Goal: Transaction & Acquisition: Purchase product/service

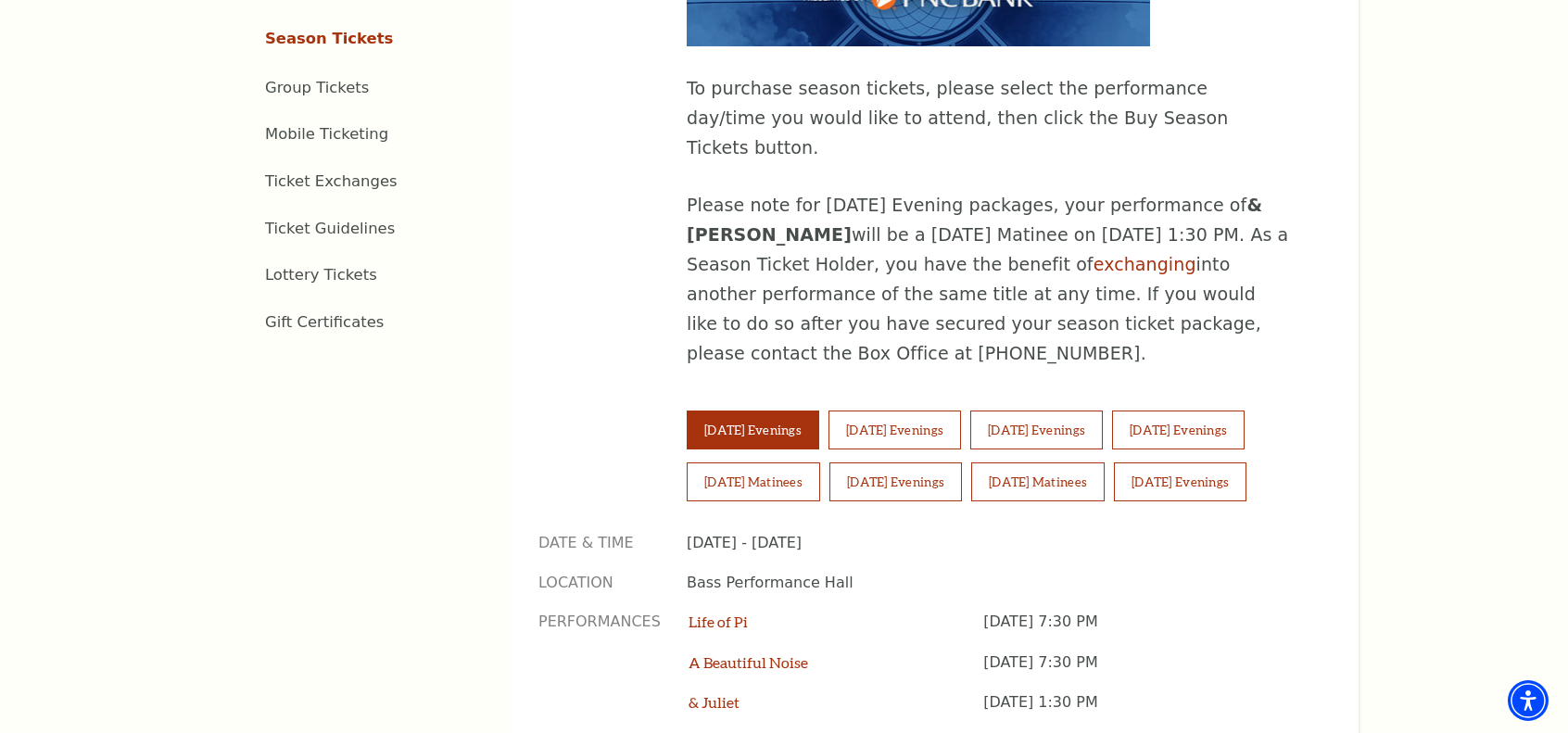
scroll to position [1102, 0]
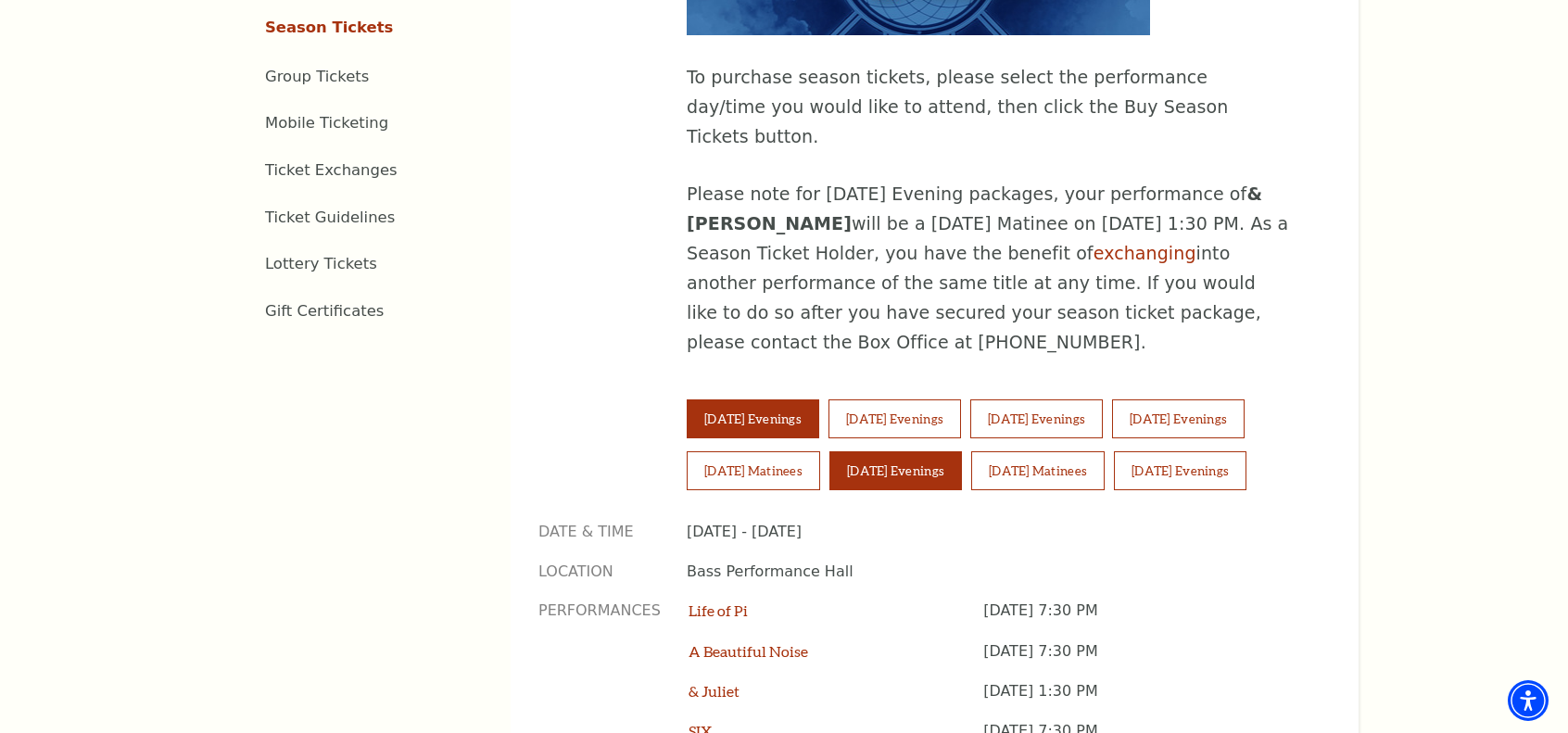
click at [948, 451] on button "[DATE] Evenings" at bounding box center [895, 471] width 132 height 39
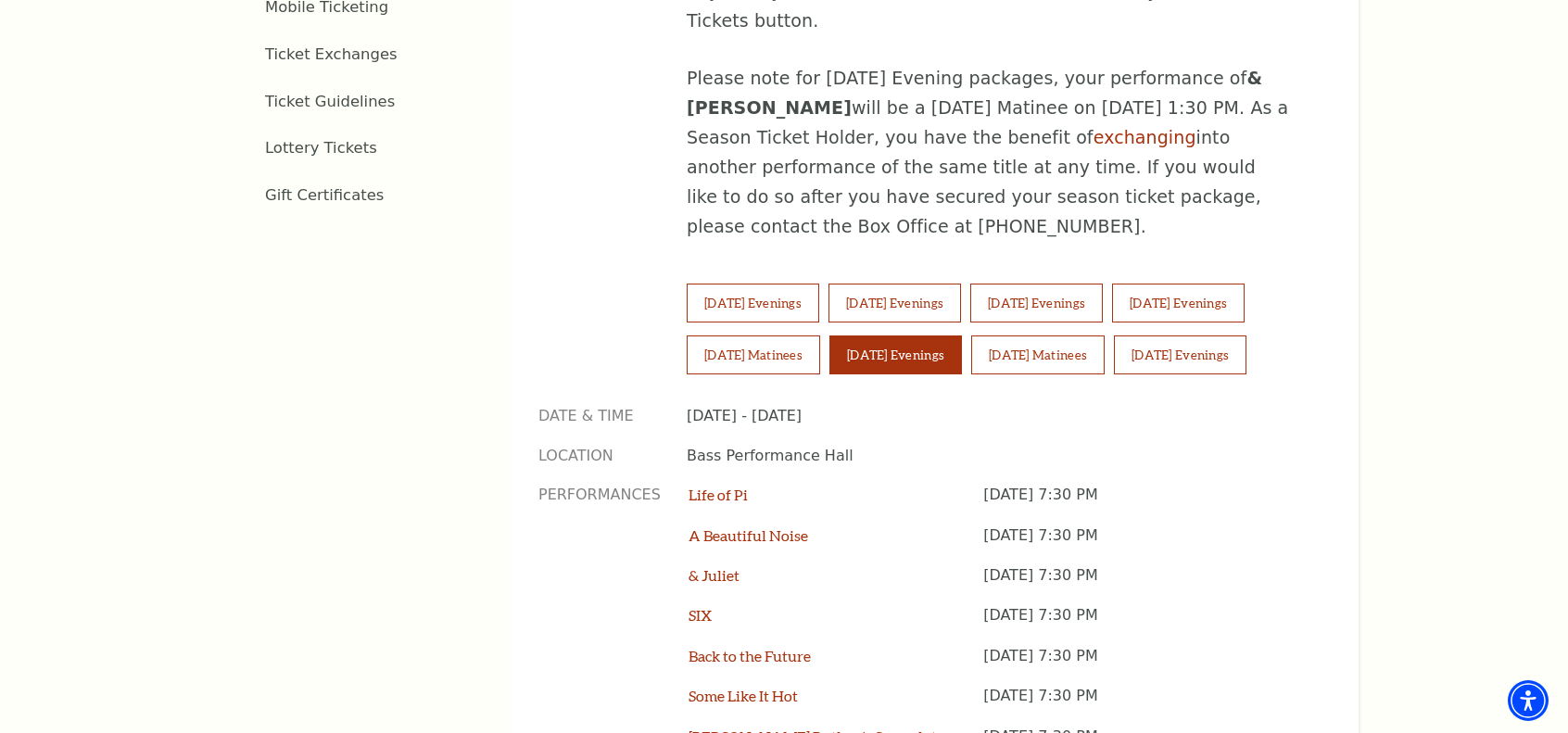
drag, startPoint x: 1311, startPoint y: 426, endPoint x: 1339, endPoint y: 776, distance: 351.1
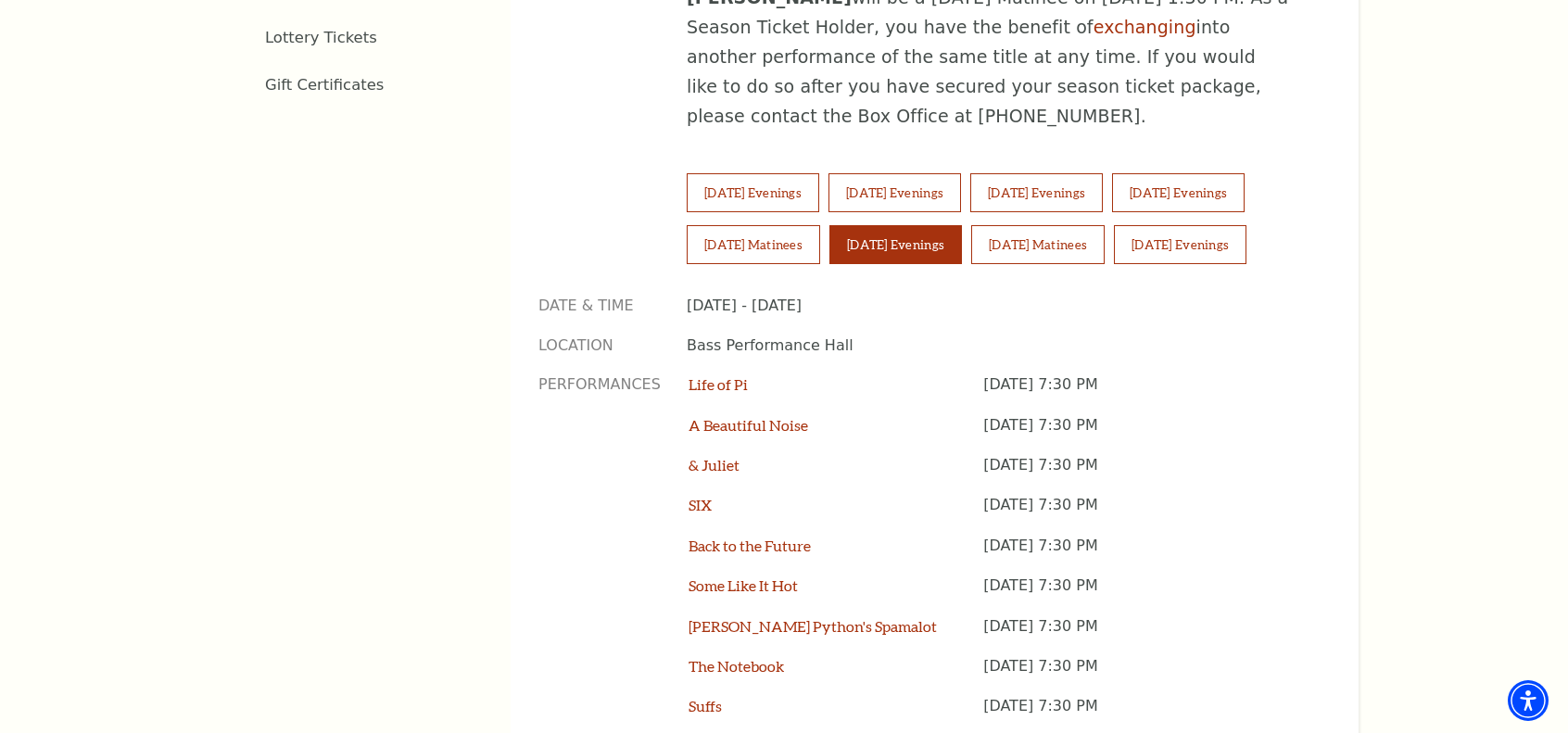
scroll to position [1356, 0]
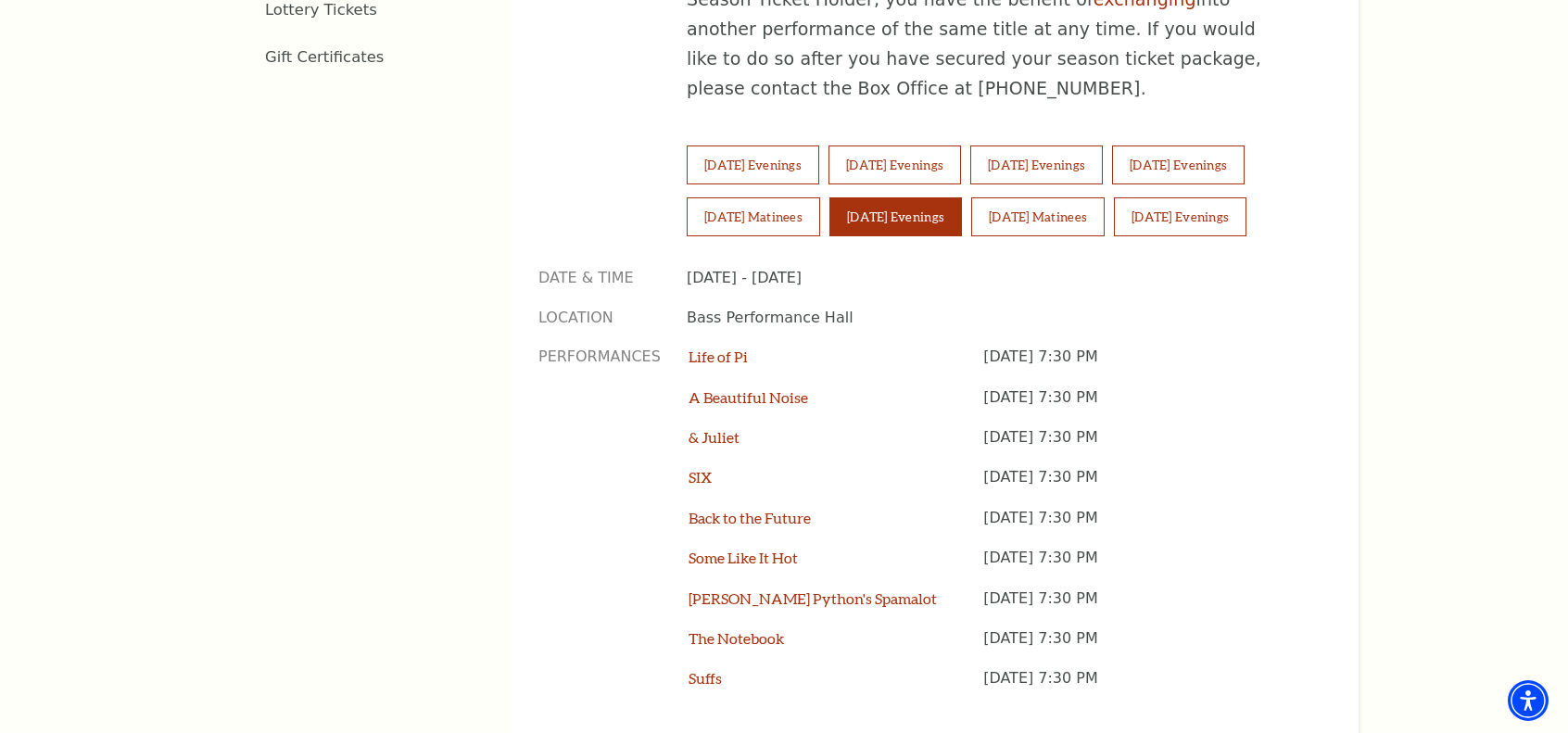
click at [1137, 427] on p "[DATE] 7:30 PM" at bounding box center [1144, 447] width 320 height 40
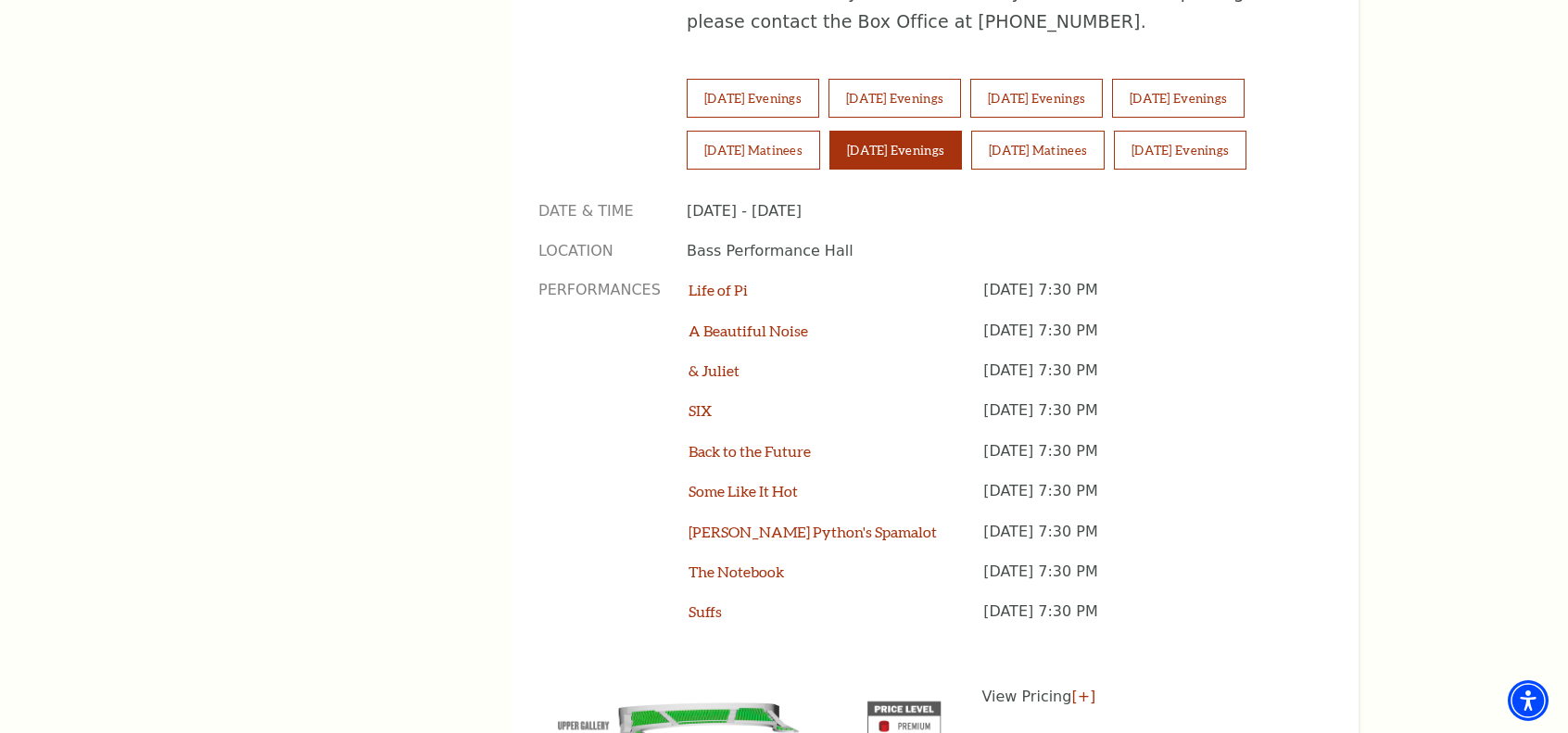
scroll to position [1439, 0]
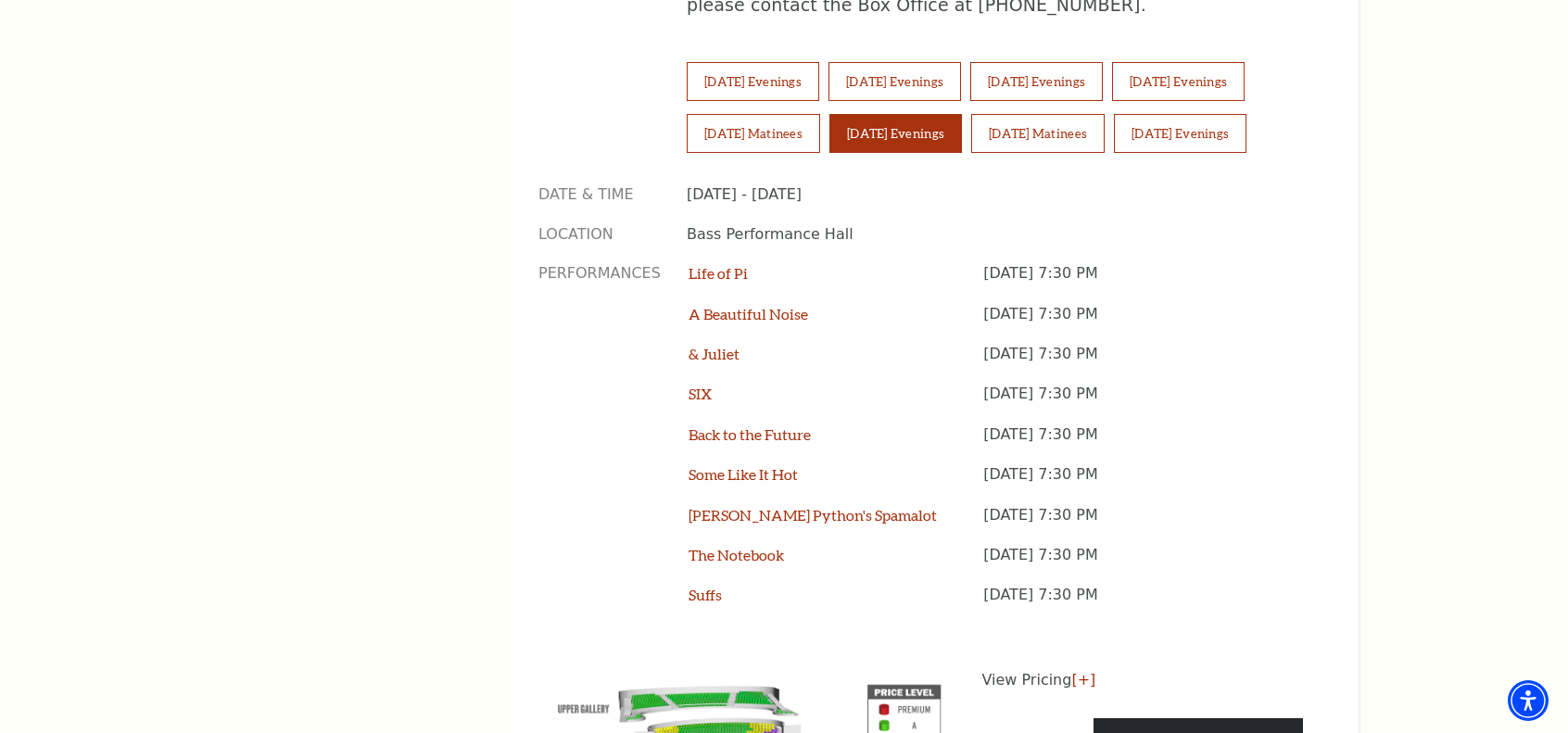
click at [1033, 669] on p "View Pricing [+]" at bounding box center [1143, 680] width 321 height 22
click at [1072, 671] on link "[+]" at bounding box center [1083, 680] width 24 height 17
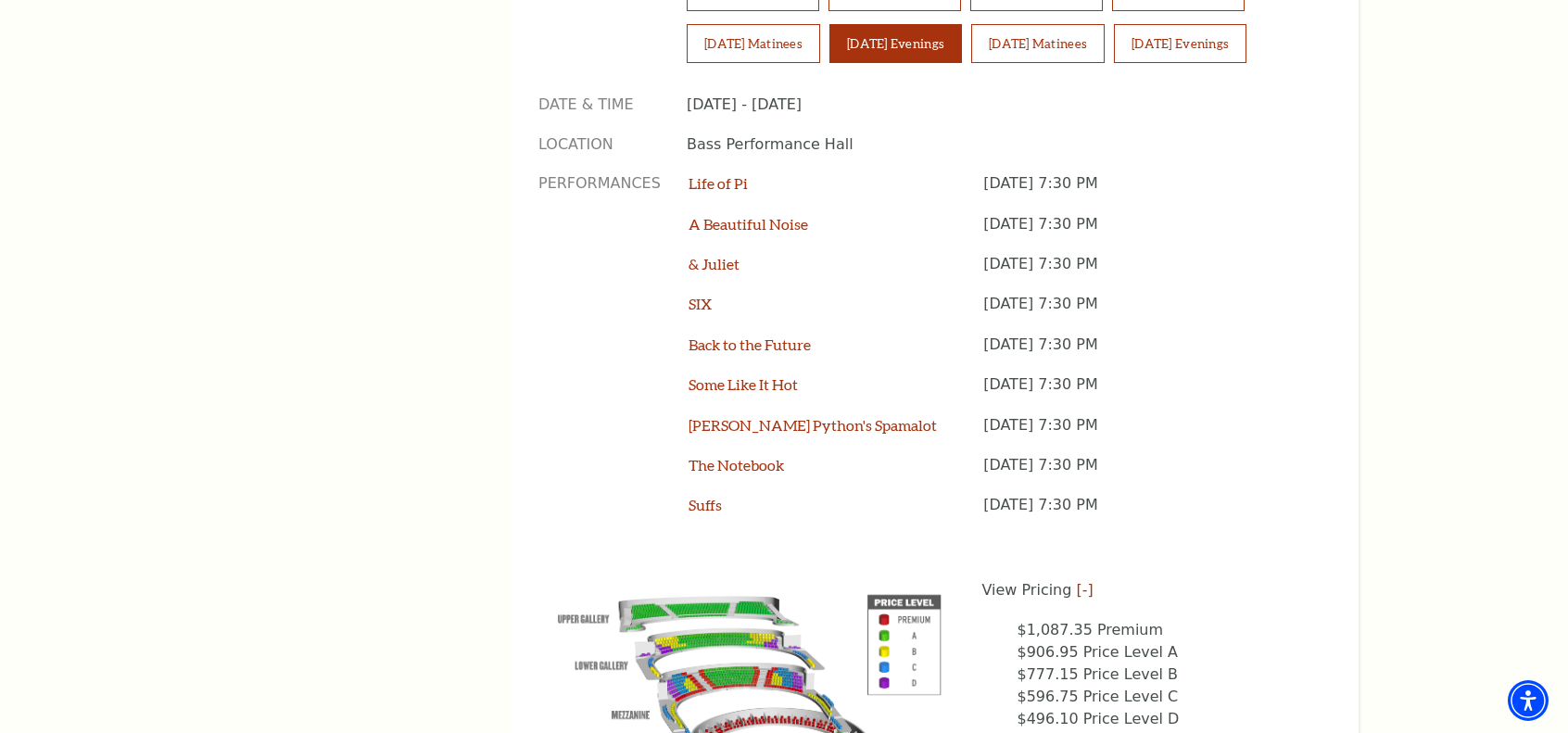
scroll to position [1296, 0]
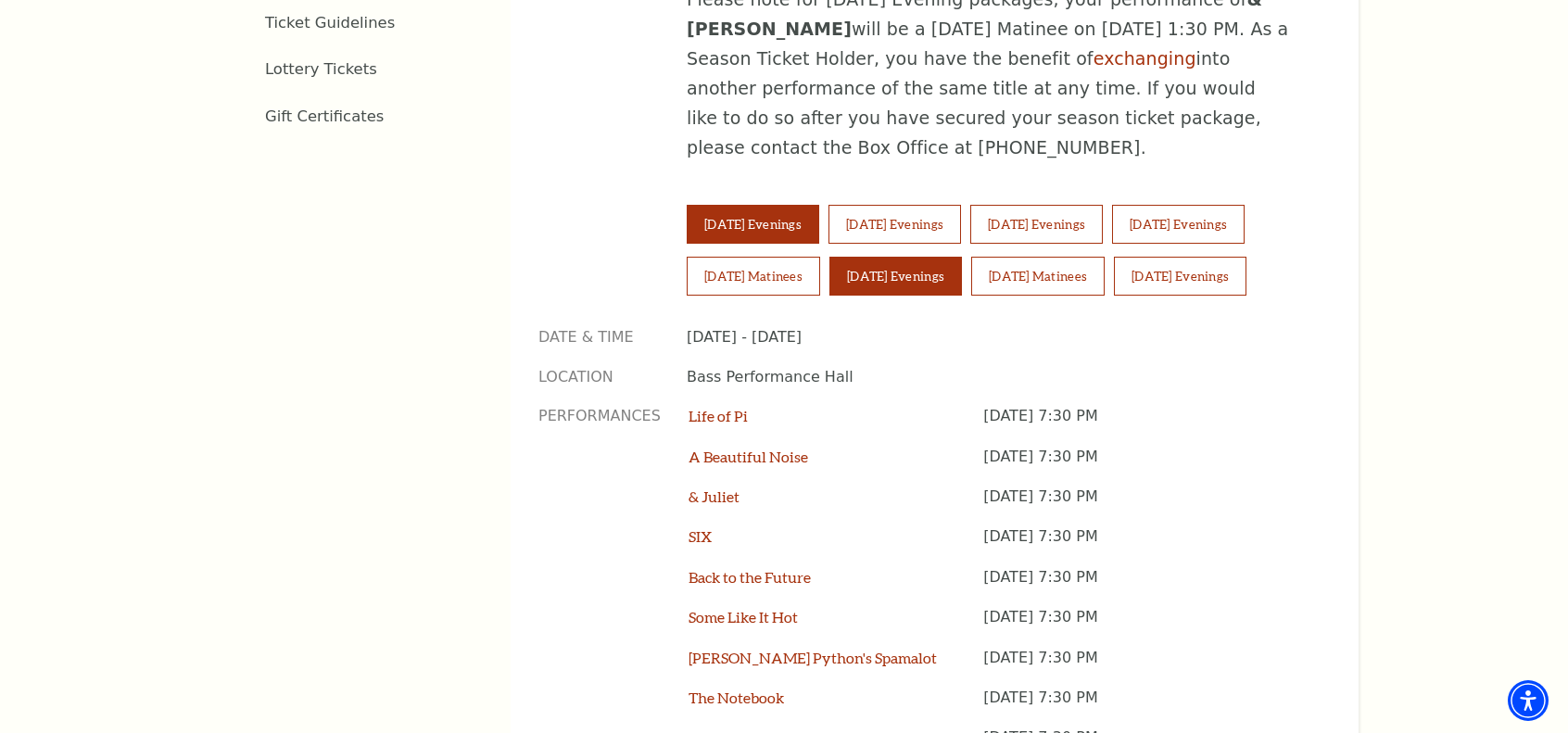
click at [790, 204] on button "[DATE] Evenings" at bounding box center [752, 224] width 132 height 39
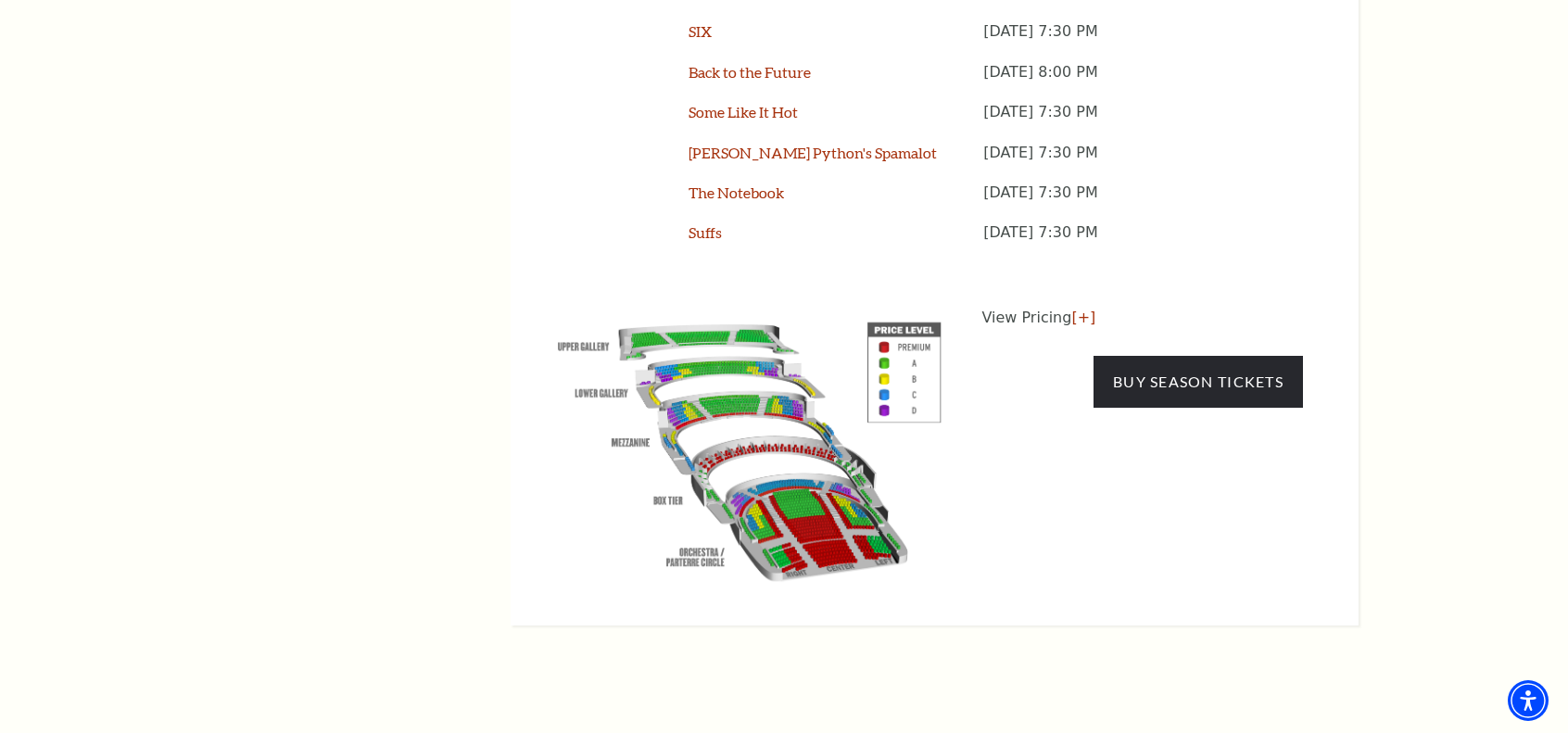
scroll to position [1660, 0]
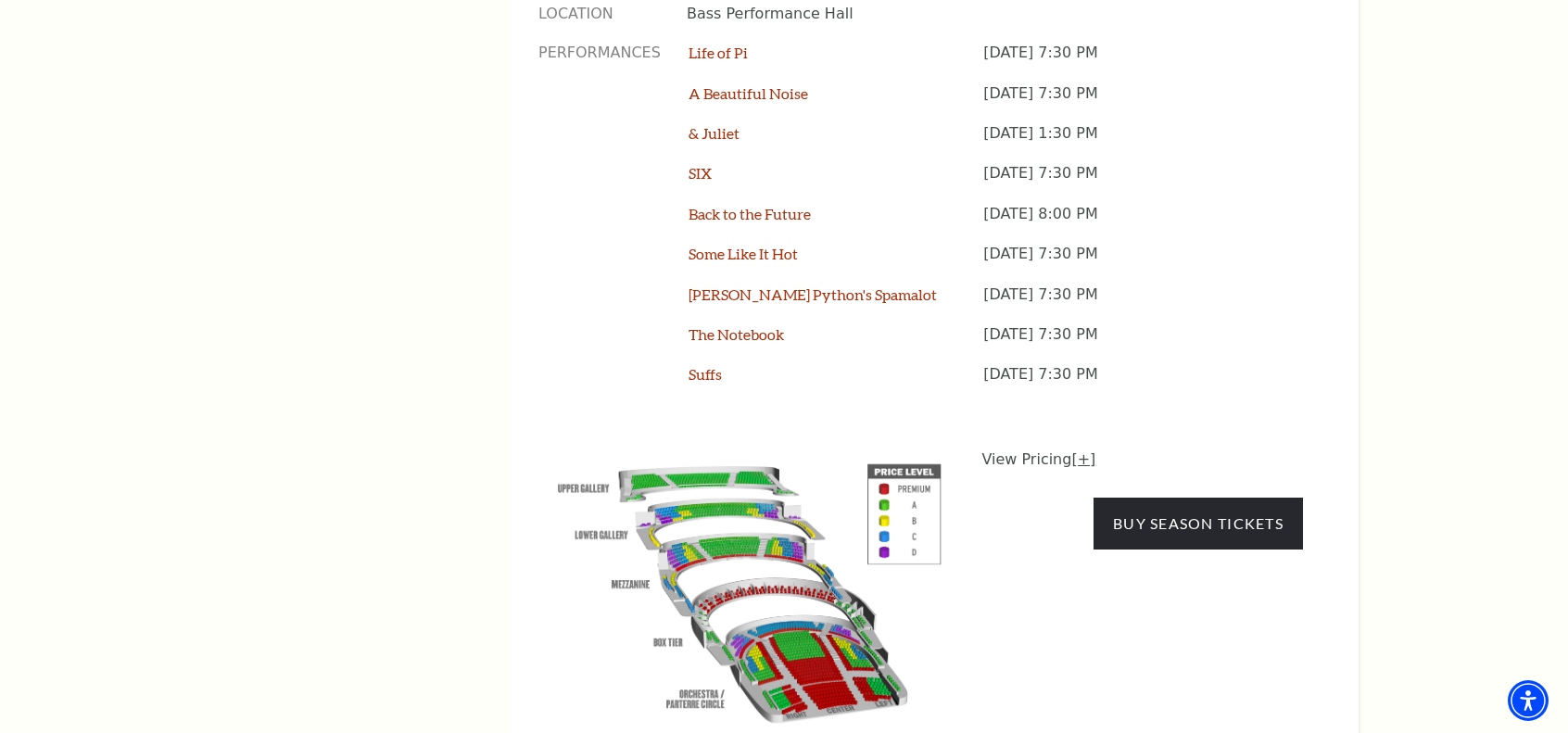
click at [1074, 450] on link "[+]" at bounding box center [1083, 459] width 24 height 17
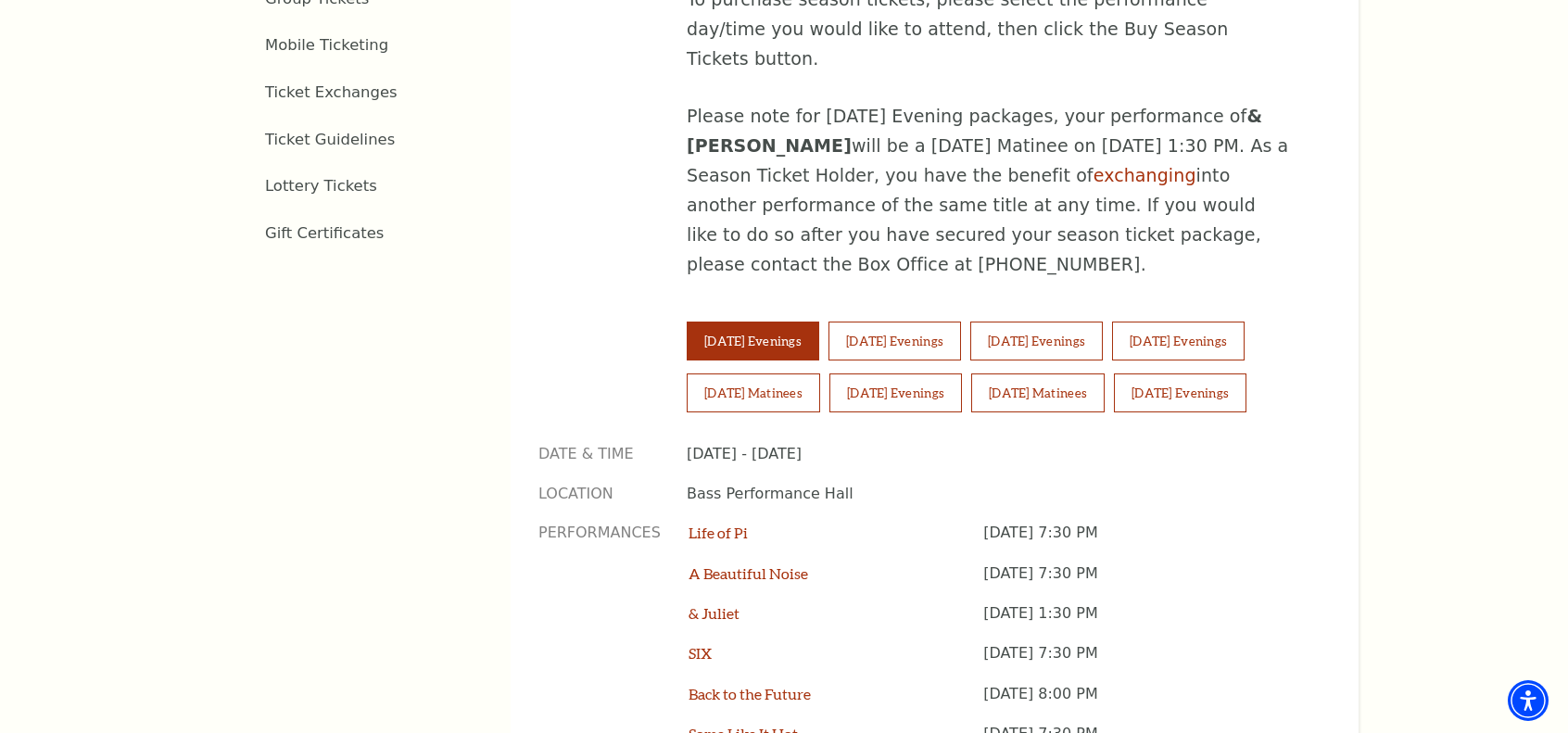
scroll to position [1178, 0]
click at [945, 323] on button "[DATE] Evenings" at bounding box center [894, 342] width 132 height 39
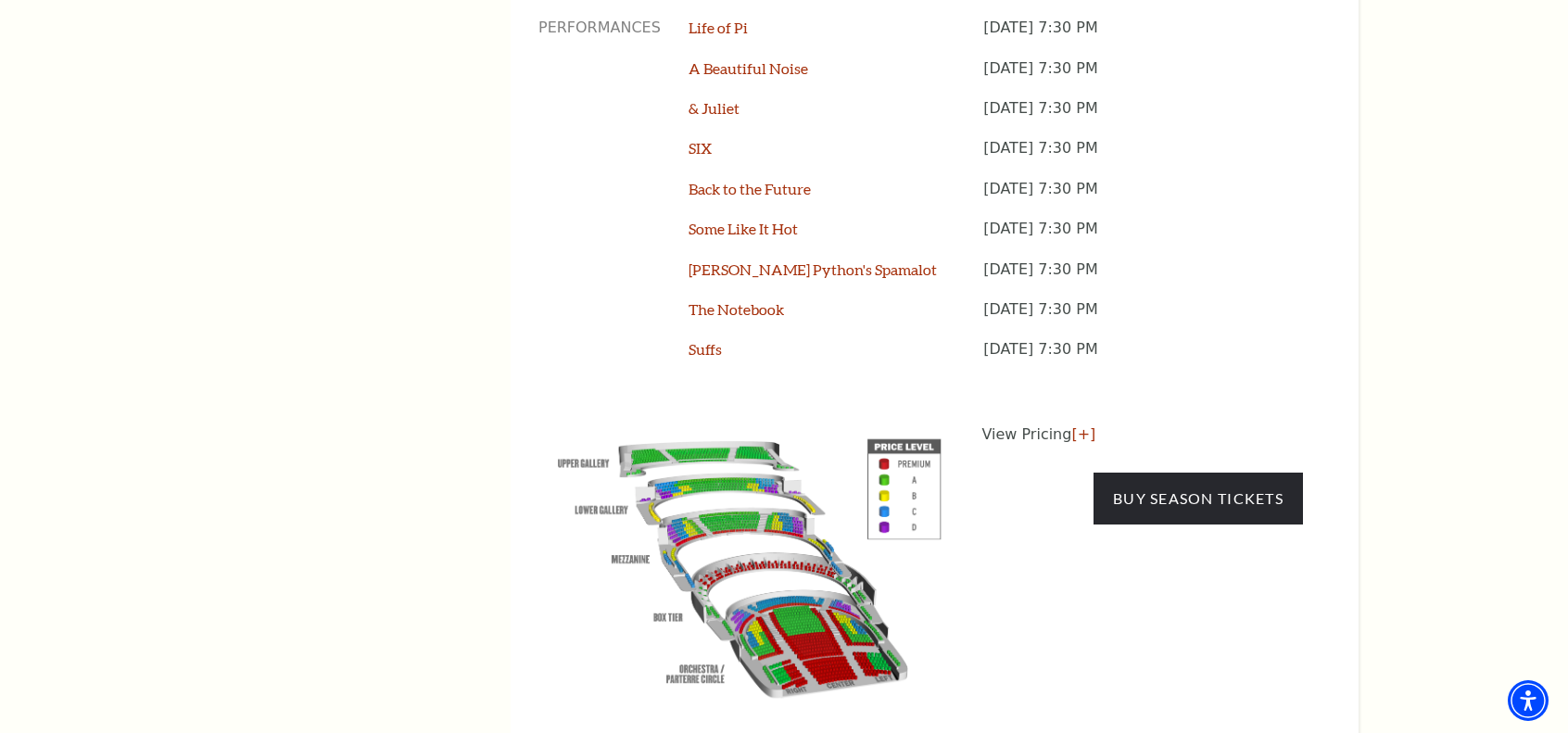
scroll to position [1687, 0]
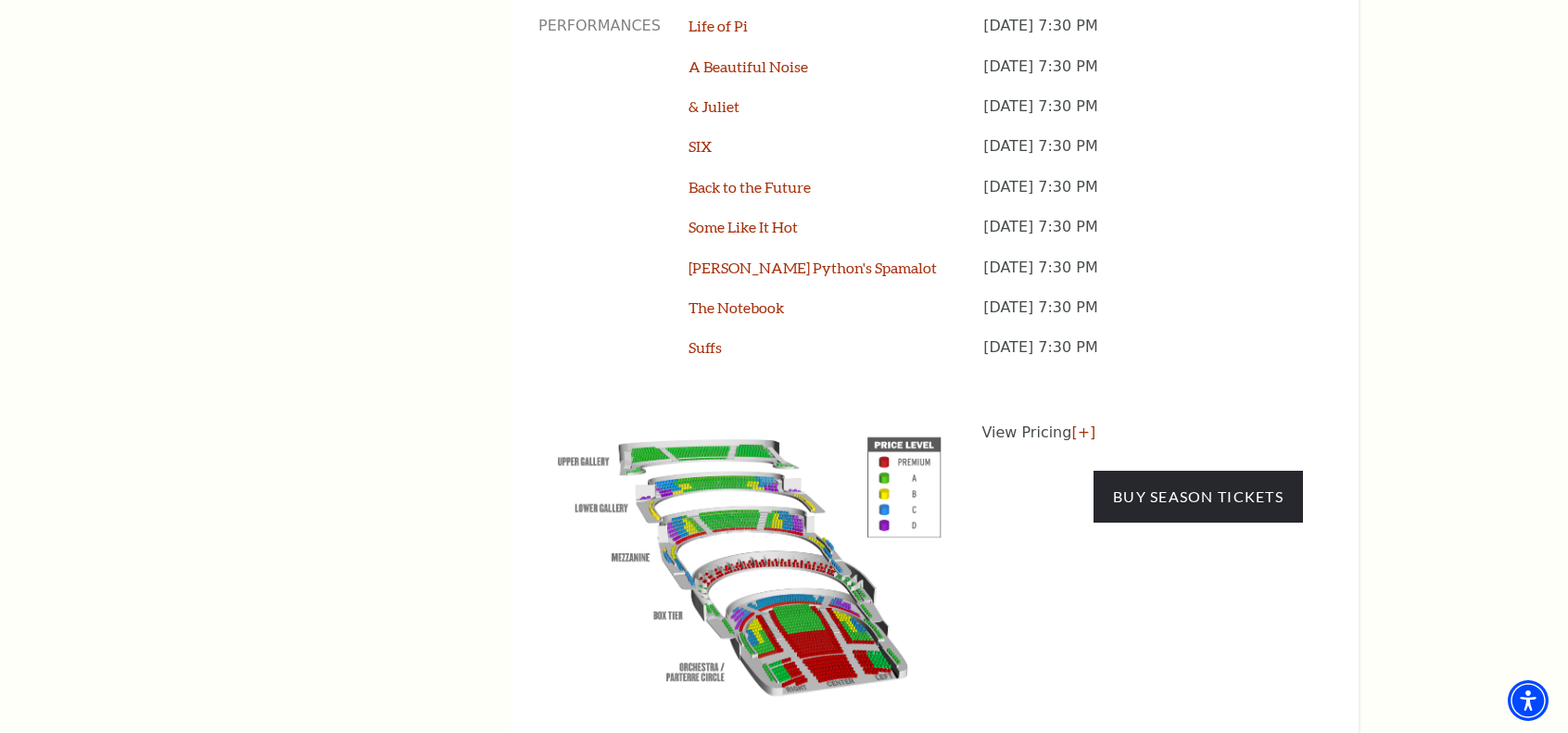
click at [1077, 423] on link "[+]" at bounding box center [1083, 432] width 24 height 17
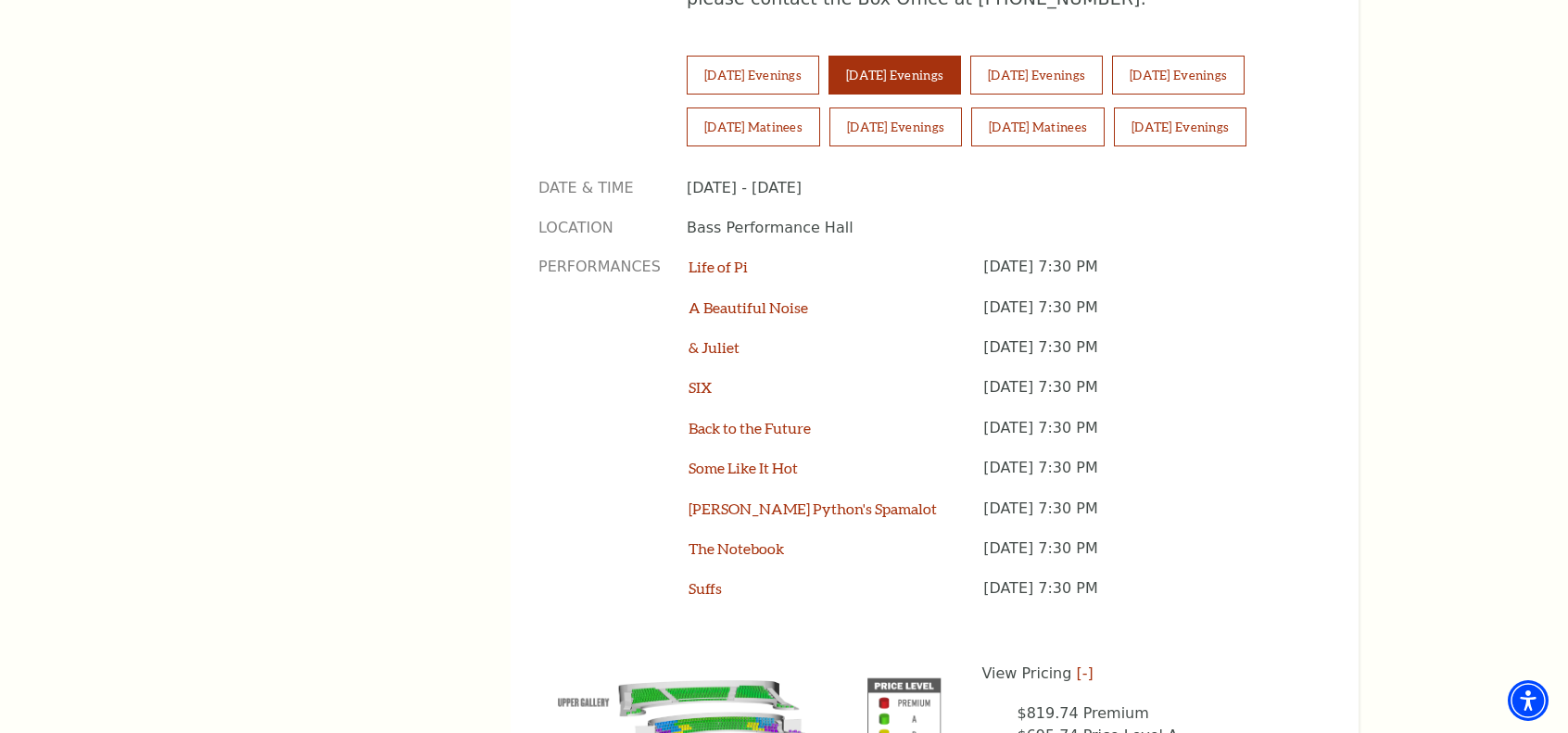
scroll to position [1457, 0]
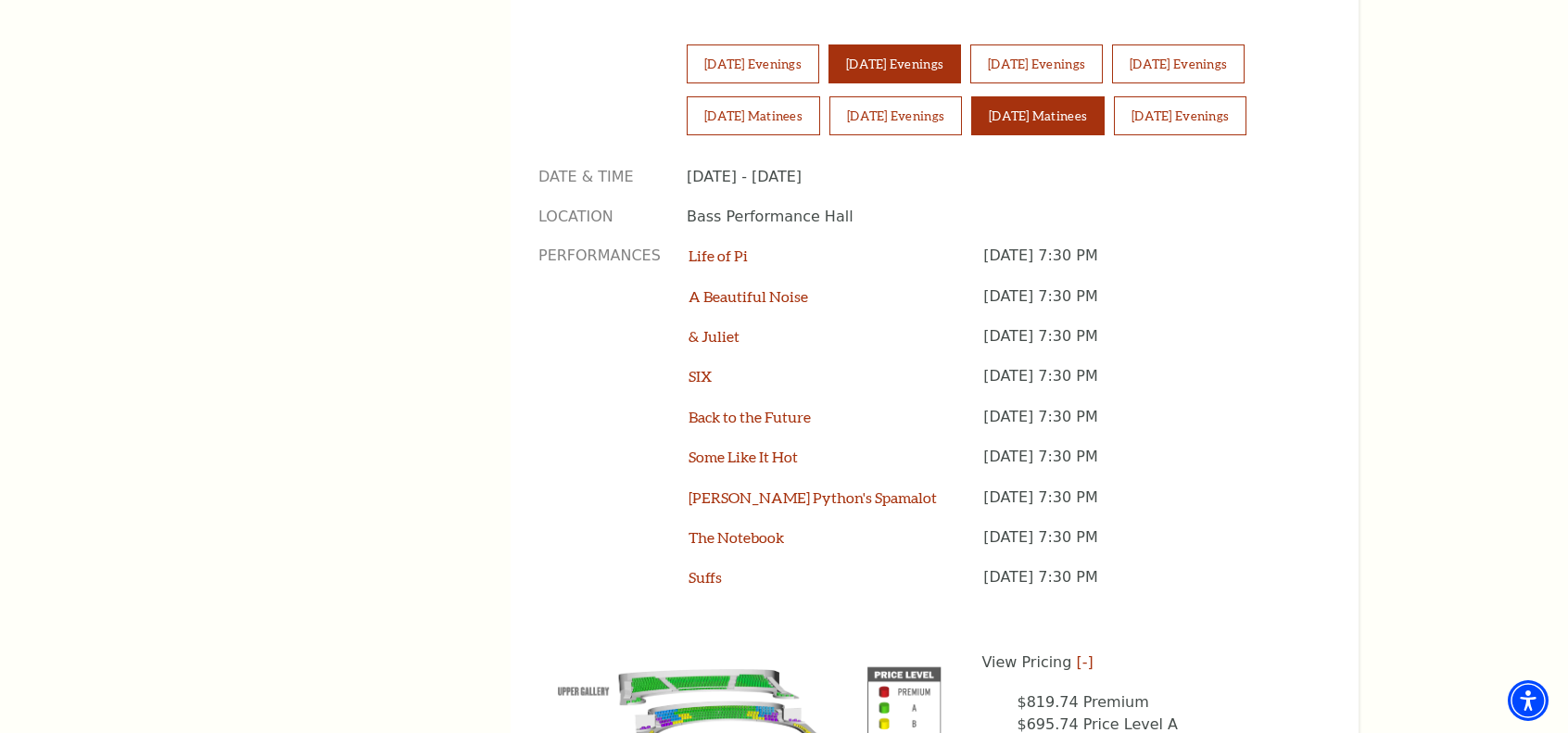
click at [1036, 96] on button "[DATE] Matinees" at bounding box center [1038, 116] width 133 height 39
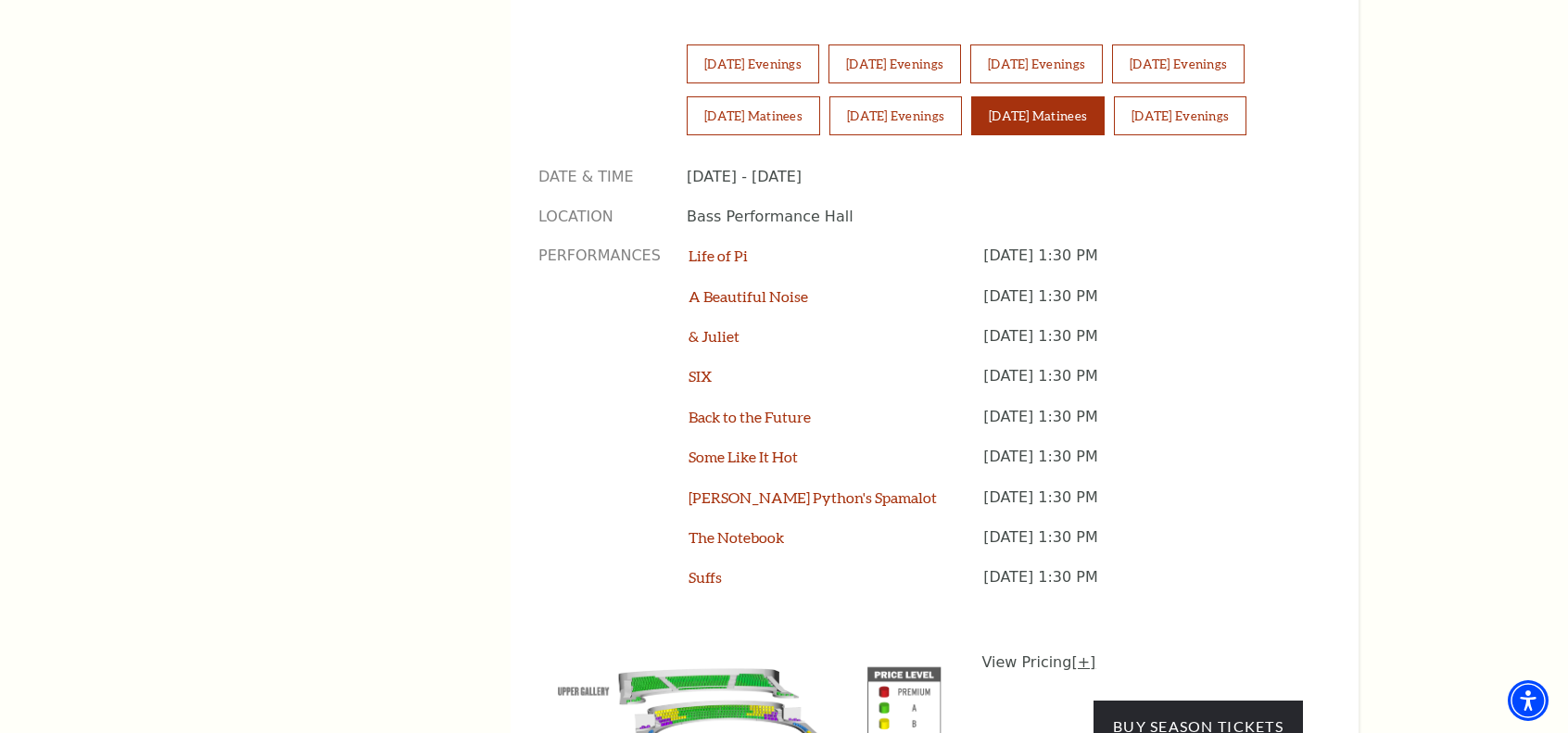
click at [1084, 654] on link "[+]" at bounding box center [1083, 663] width 24 height 17
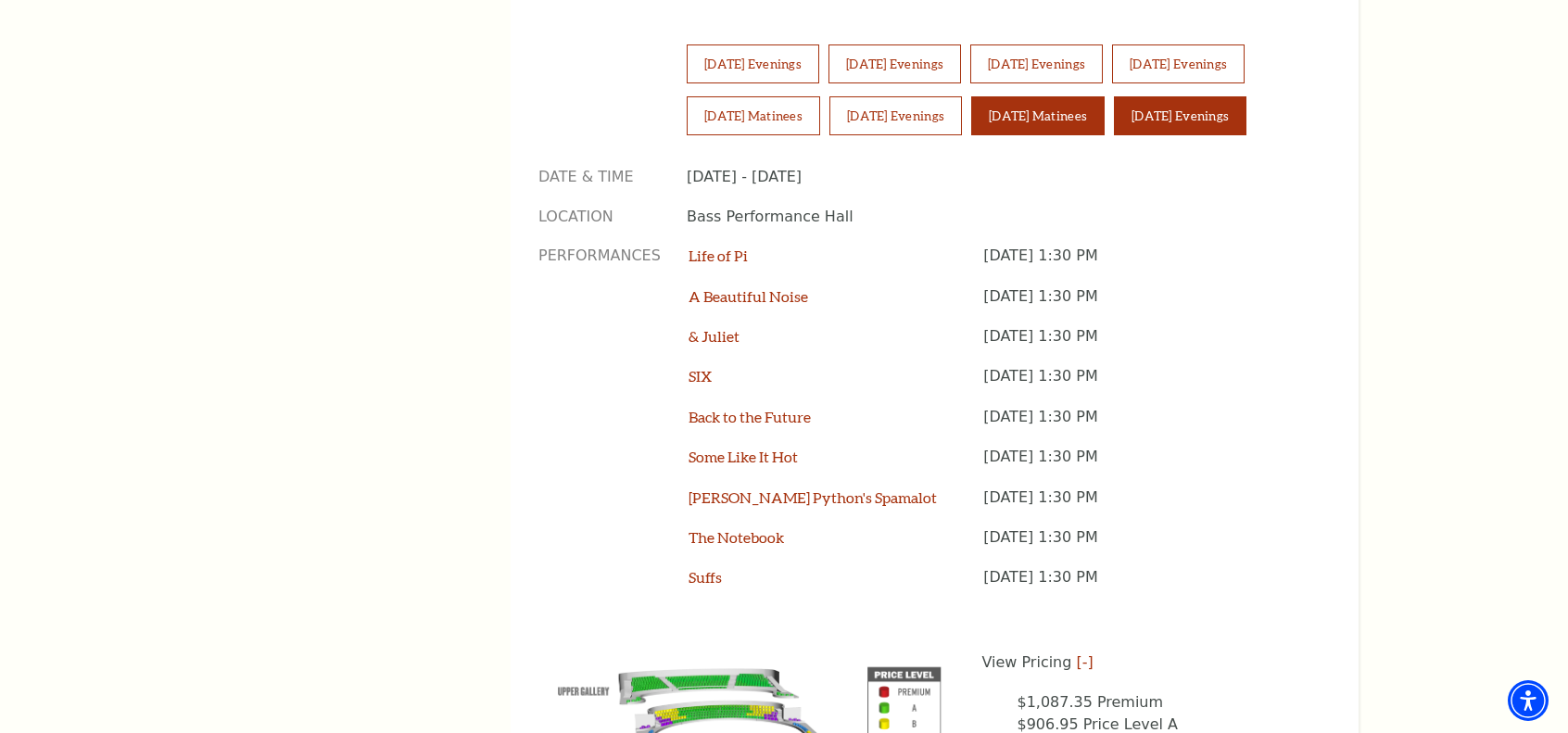
click at [1182, 96] on button "[DATE] Evenings" at bounding box center [1179, 116] width 132 height 39
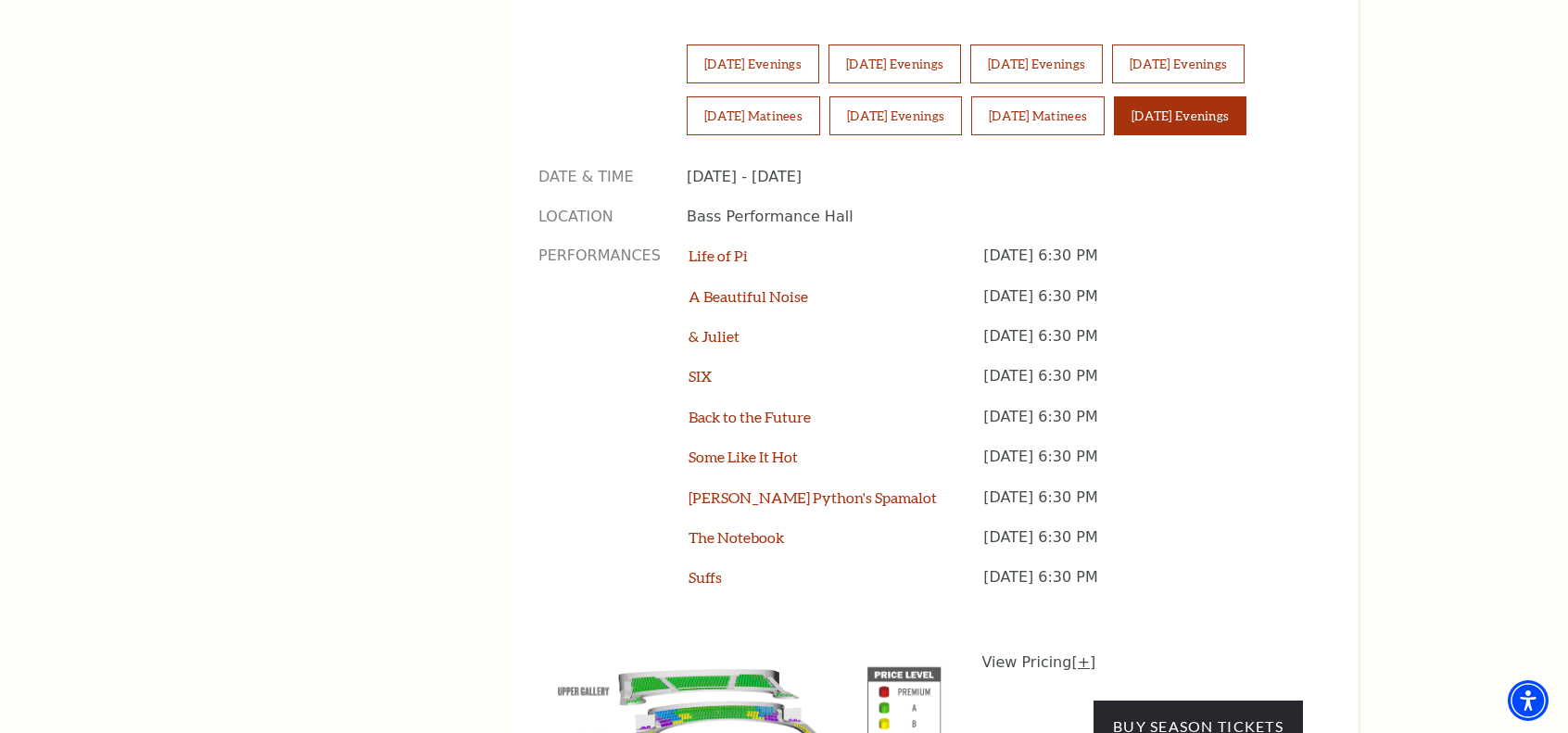
click at [1078, 654] on link "[+]" at bounding box center [1083, 663] width 24 height 17
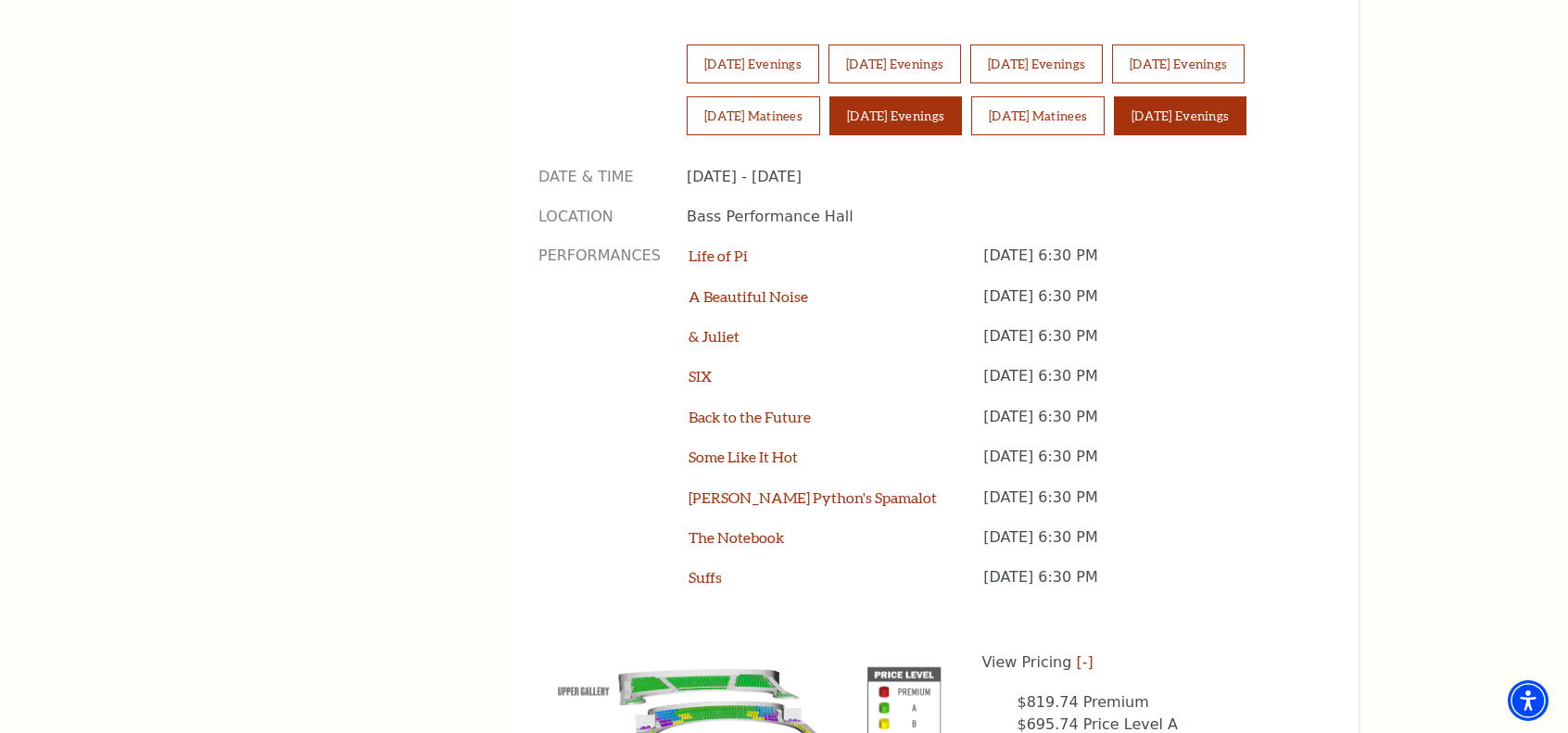
click at [916, 96] on button "[DATE] Evenings" at bounding box center [895, 116] width 132 height 39
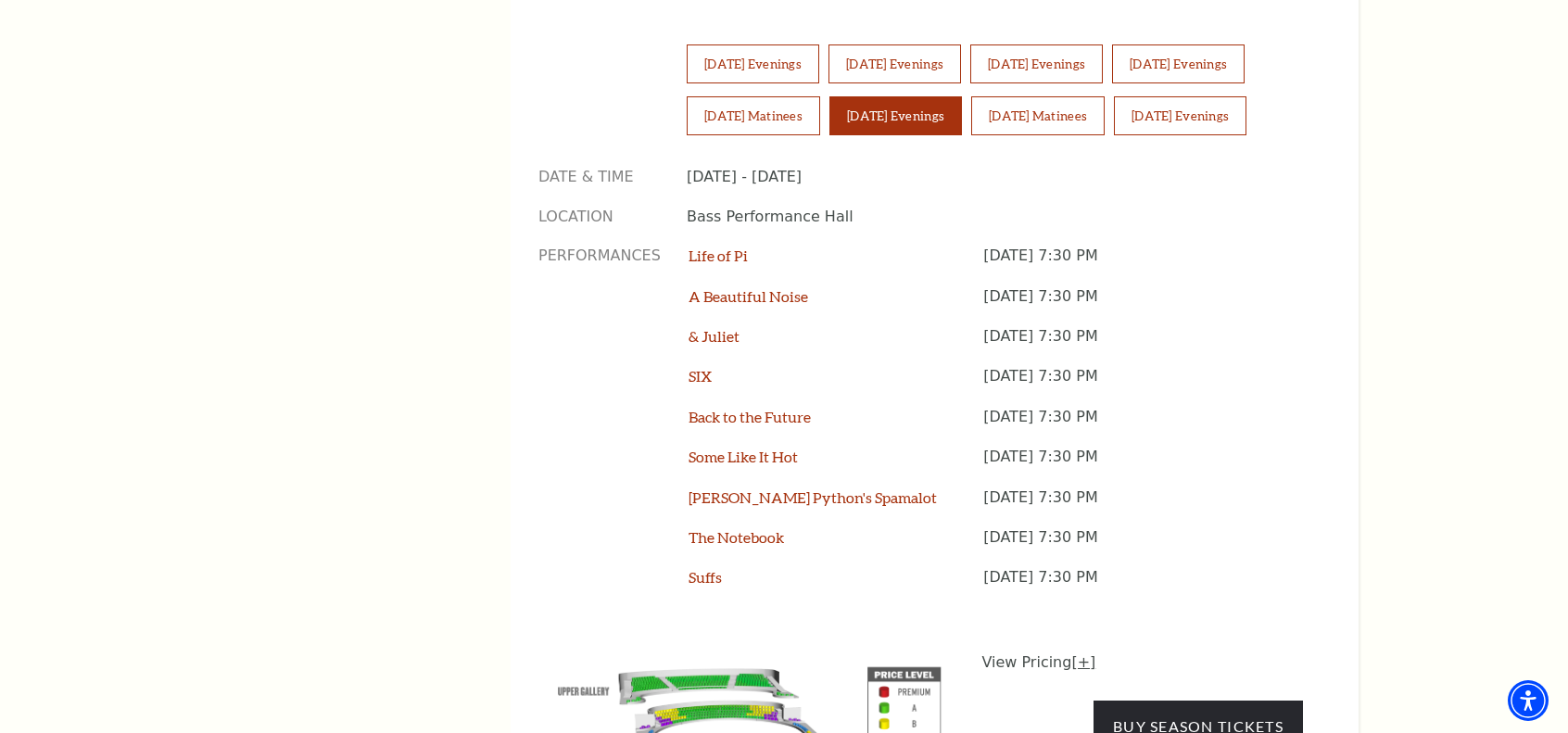
click at [1071, 654] on link "[+]" at bounding box center [1083, 663] width 24 height 17
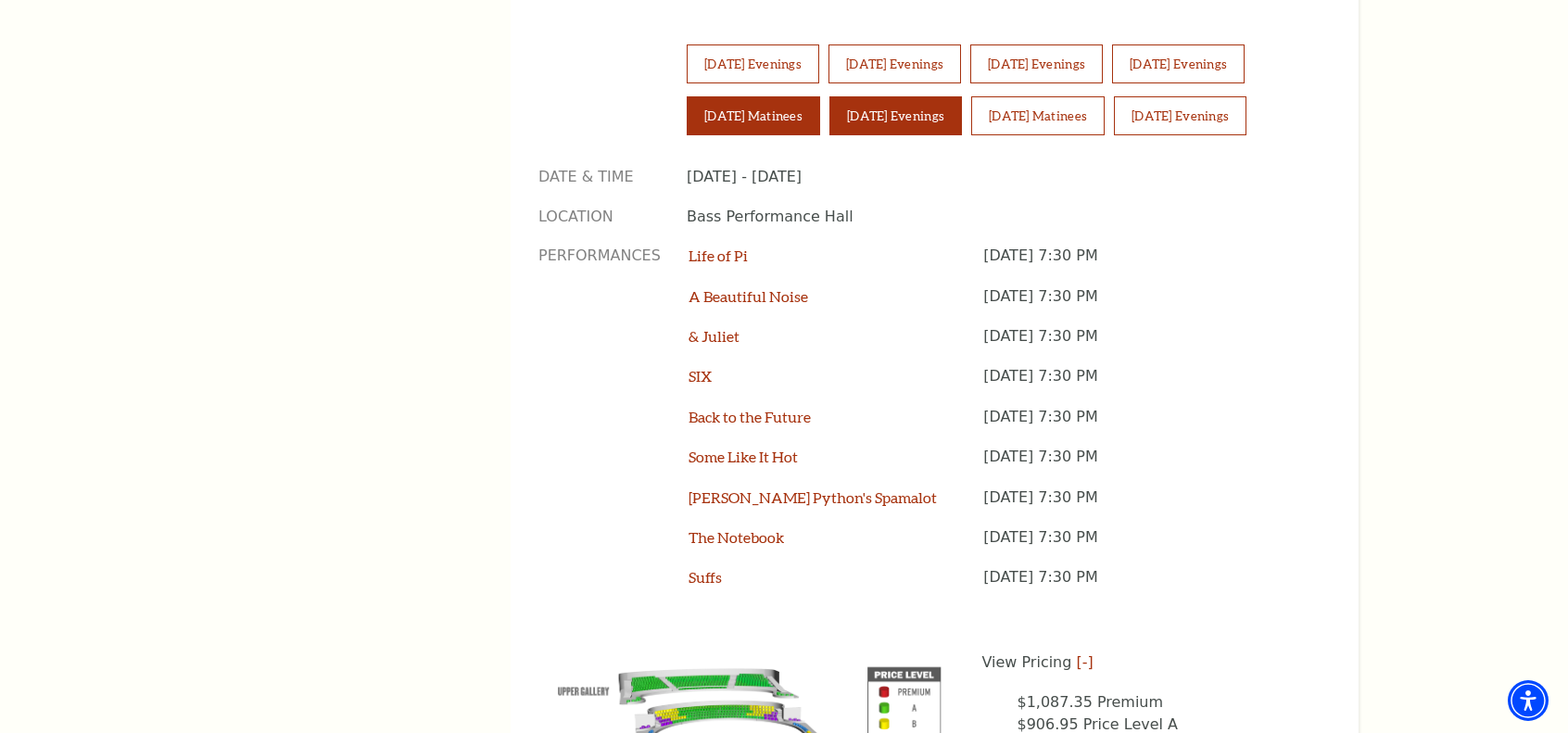
click at [733, 96] on button "[DATE] Matinees" at bounding box center [753, 116] width 133 height 39
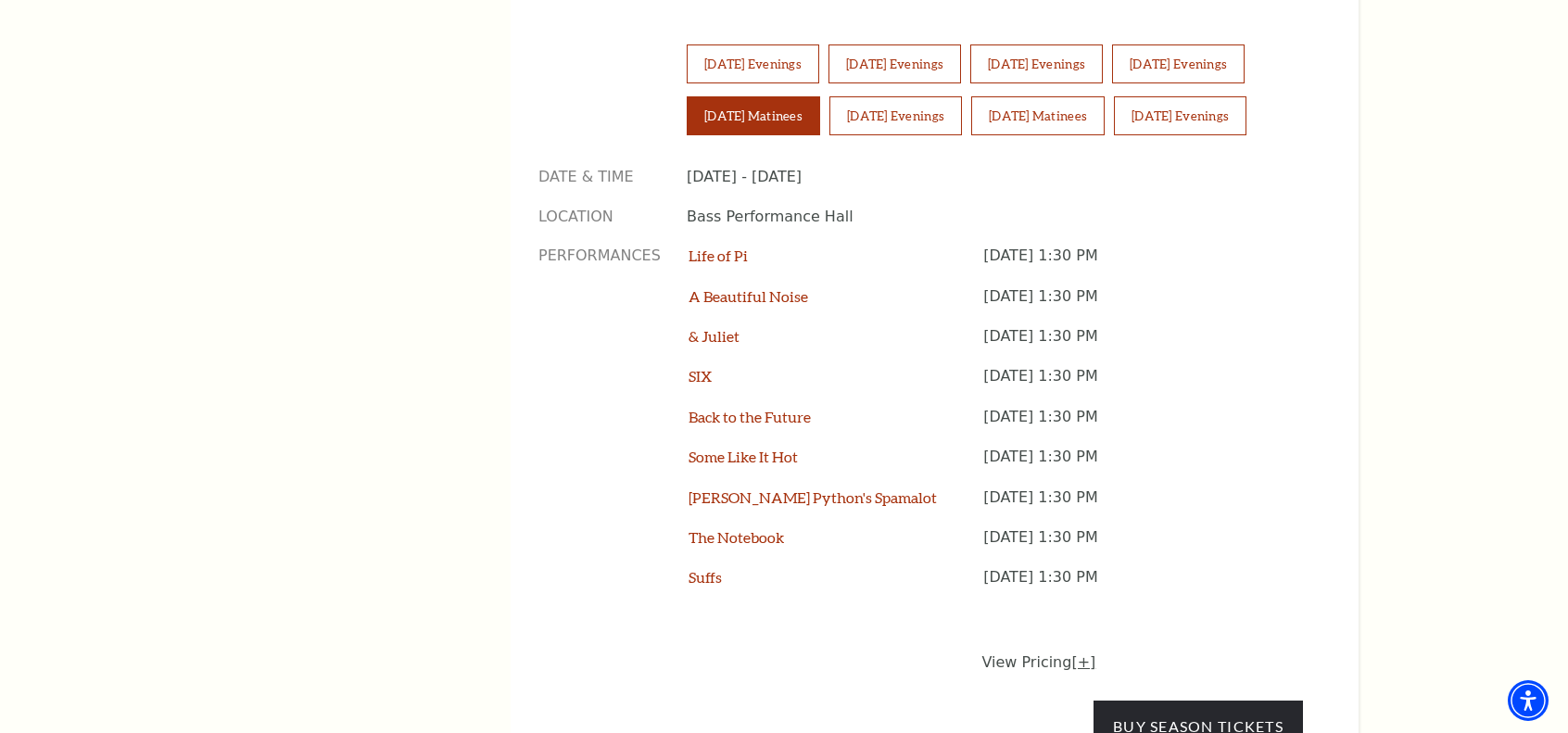
click at [1078, 654] on link "[+]" at bounding box center [1083, 663] width 24 height 17
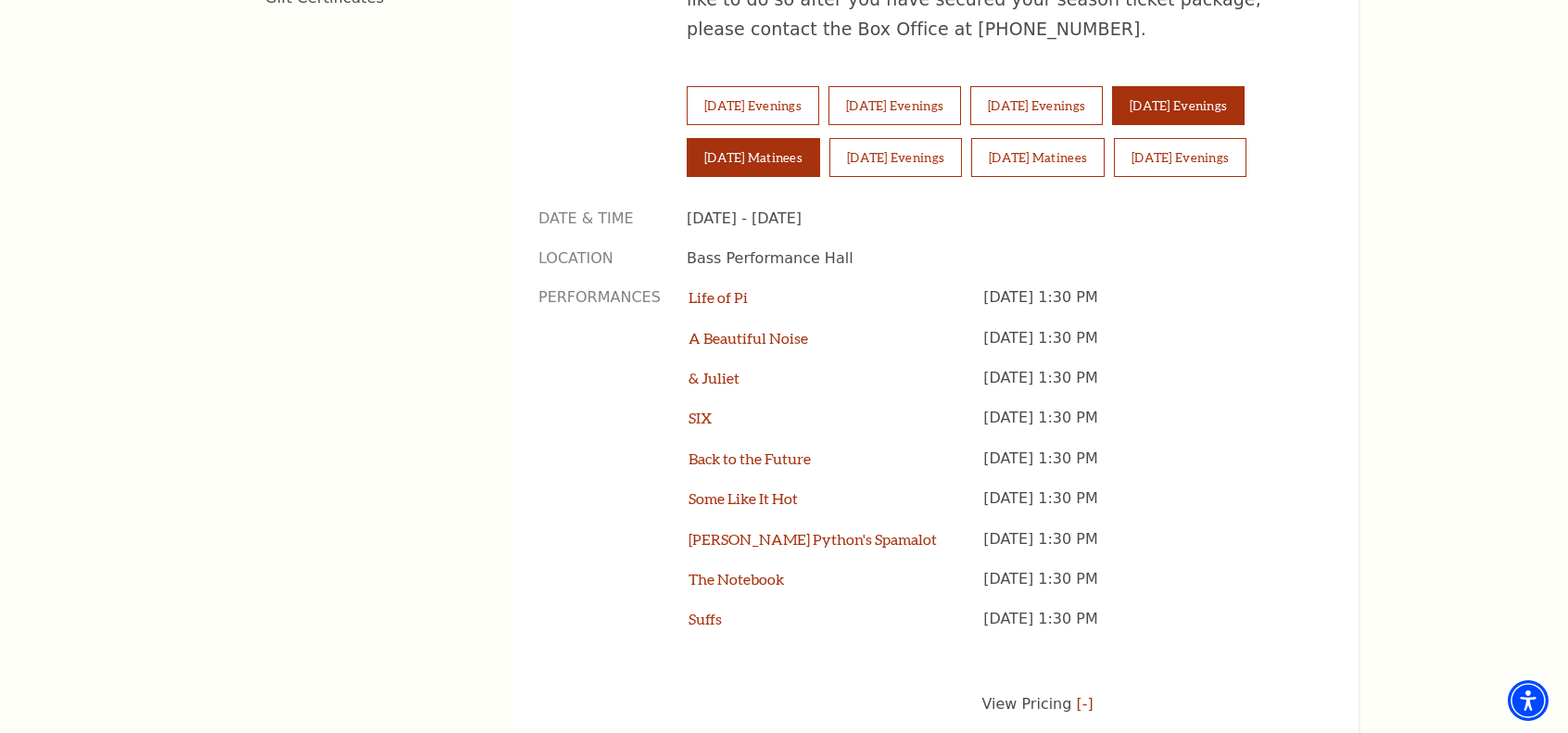
click at [1231, 86] on button "[DATE] Evenings" at bounding box center [1177, 105] width 132 height 39
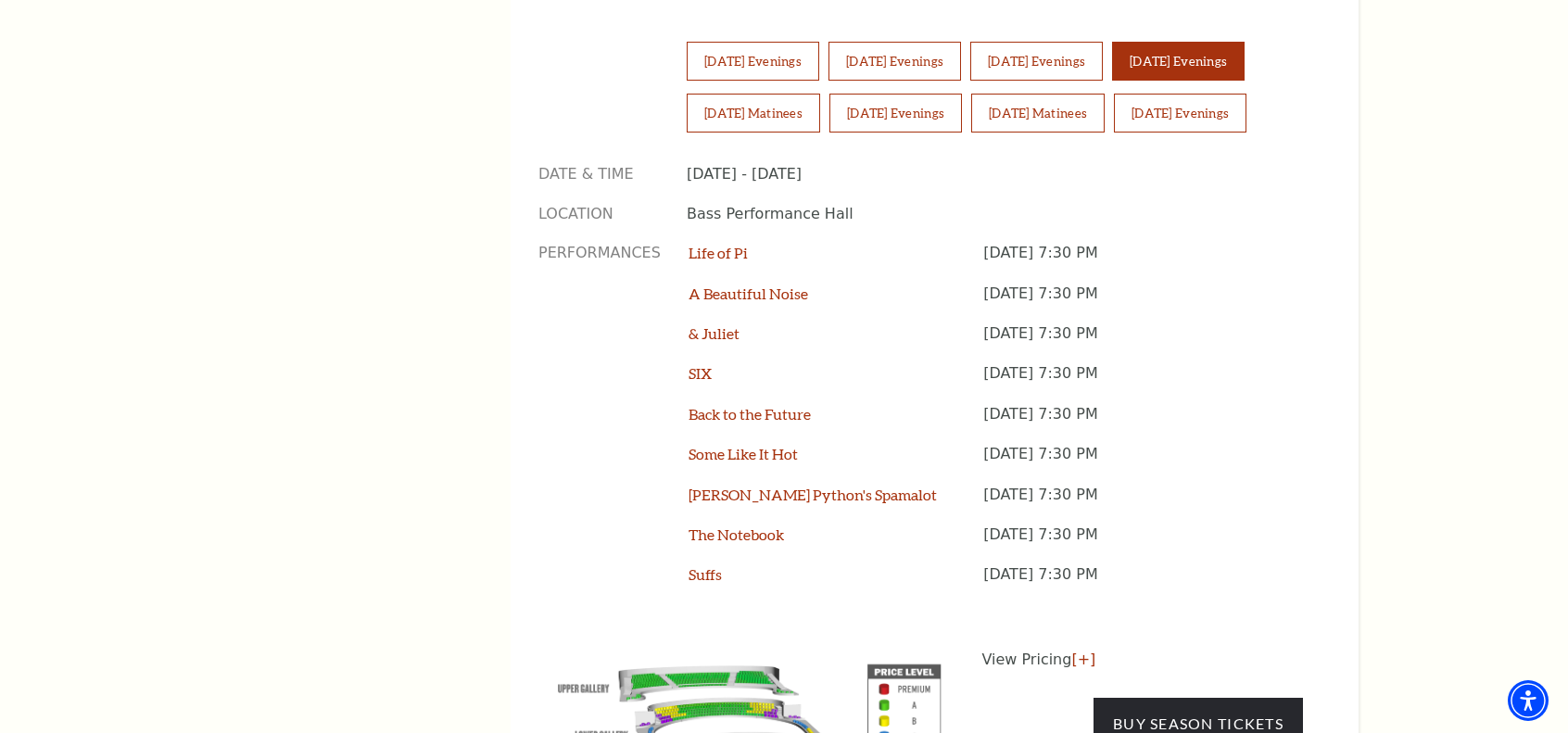
scroll to position [1462, 0]
click at [1074, 649] on link "[+]" at bounding box center [1083, 658] width 24 height 17
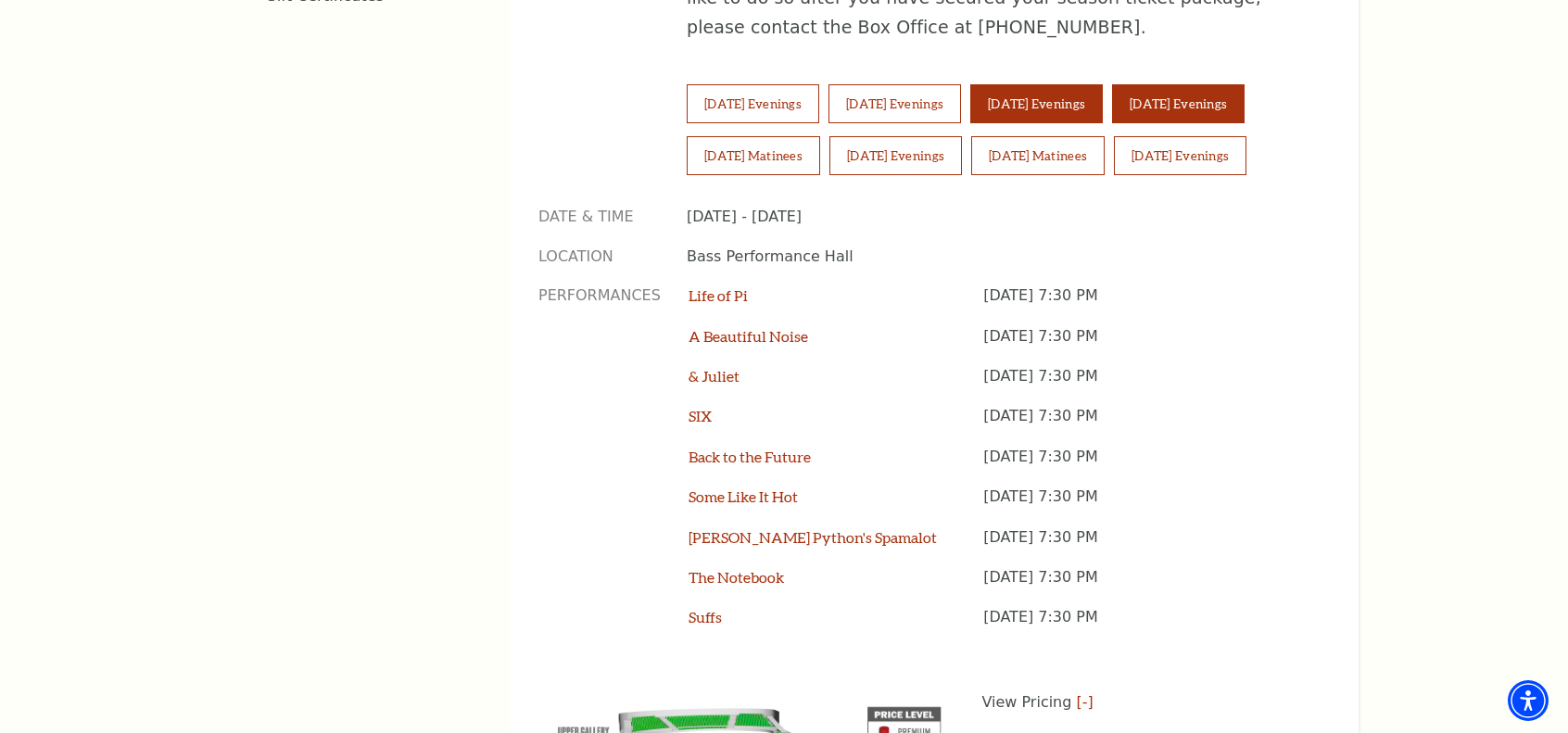
click at [1080, 84] on button "[DATE] Evenings" at bounding box center [1036, 103] width 132 height 39
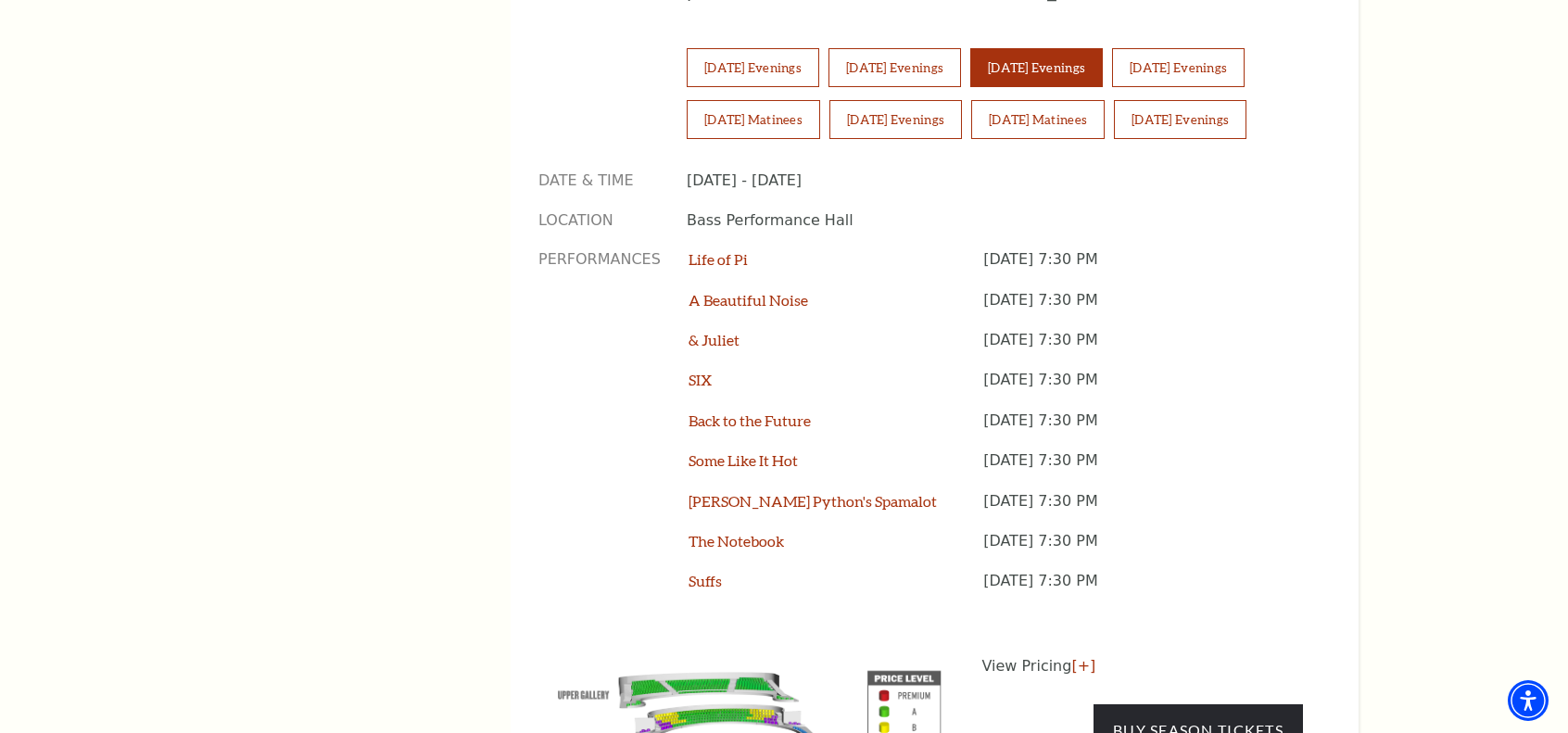
scroll to position [1464, 0]
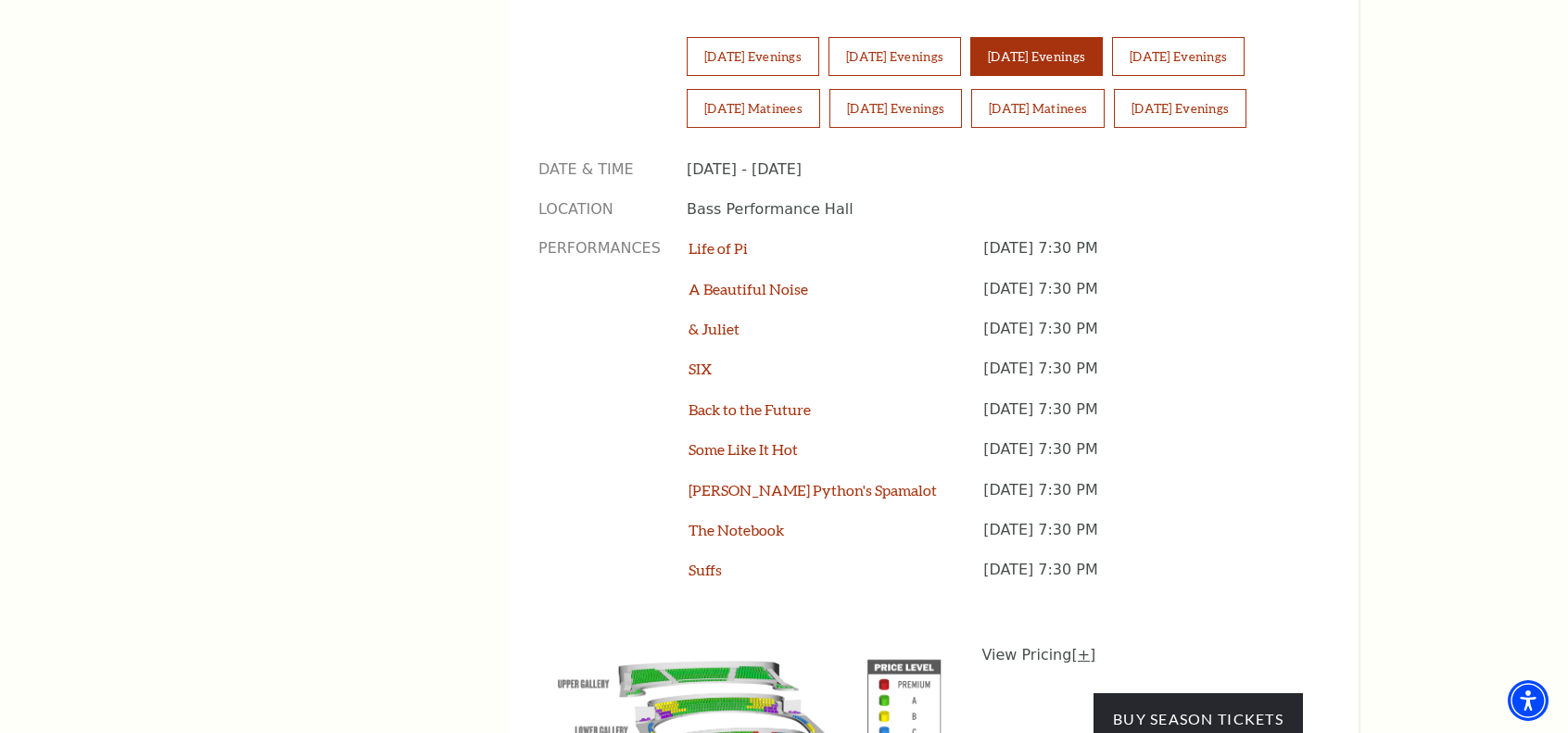
click at [1075, 646] on link "[+]" at bounding box center [1083, 655] width 24 height 17
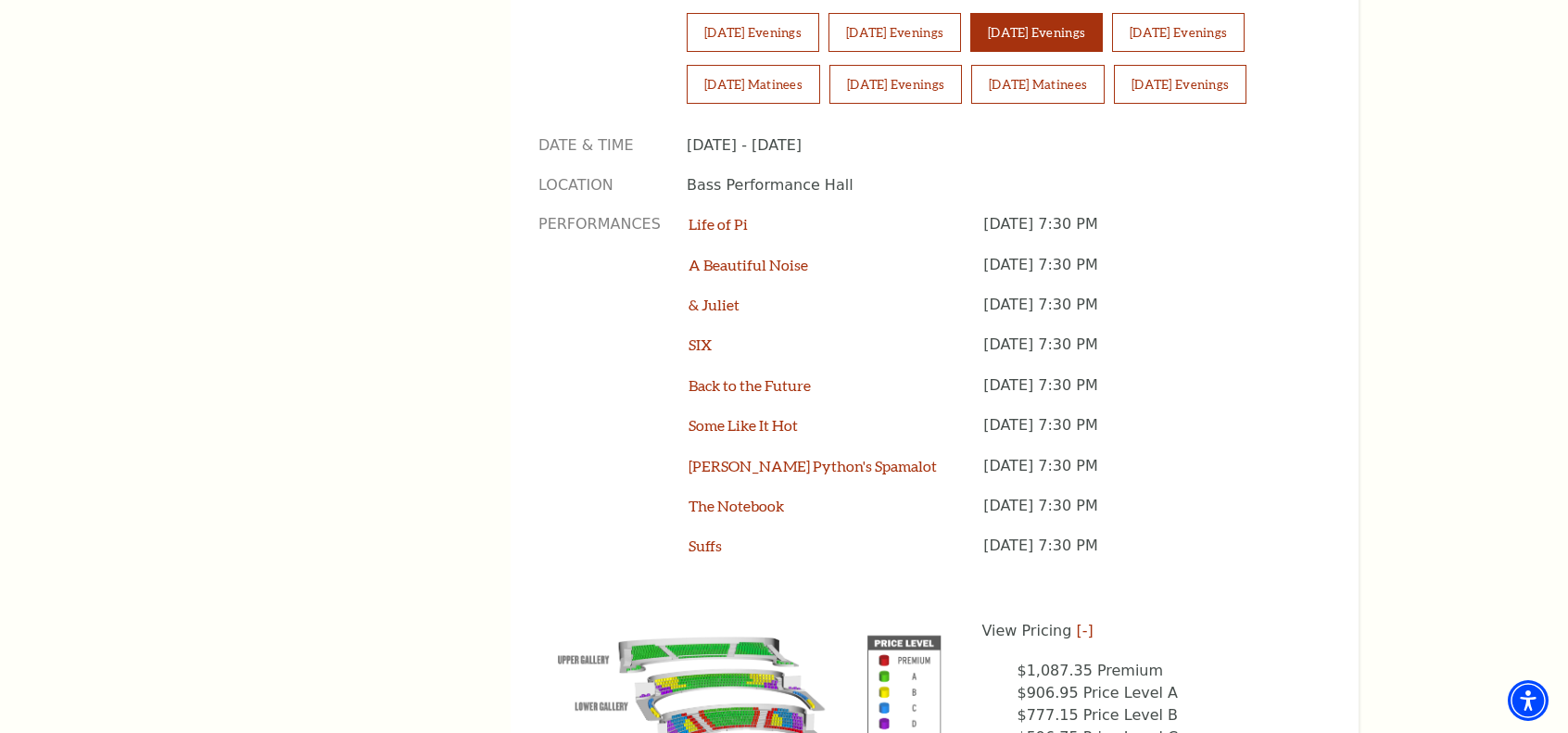
scroll to position [1489, 0]
